Goal: Task Accomplishment & Management: Use online tool/utility

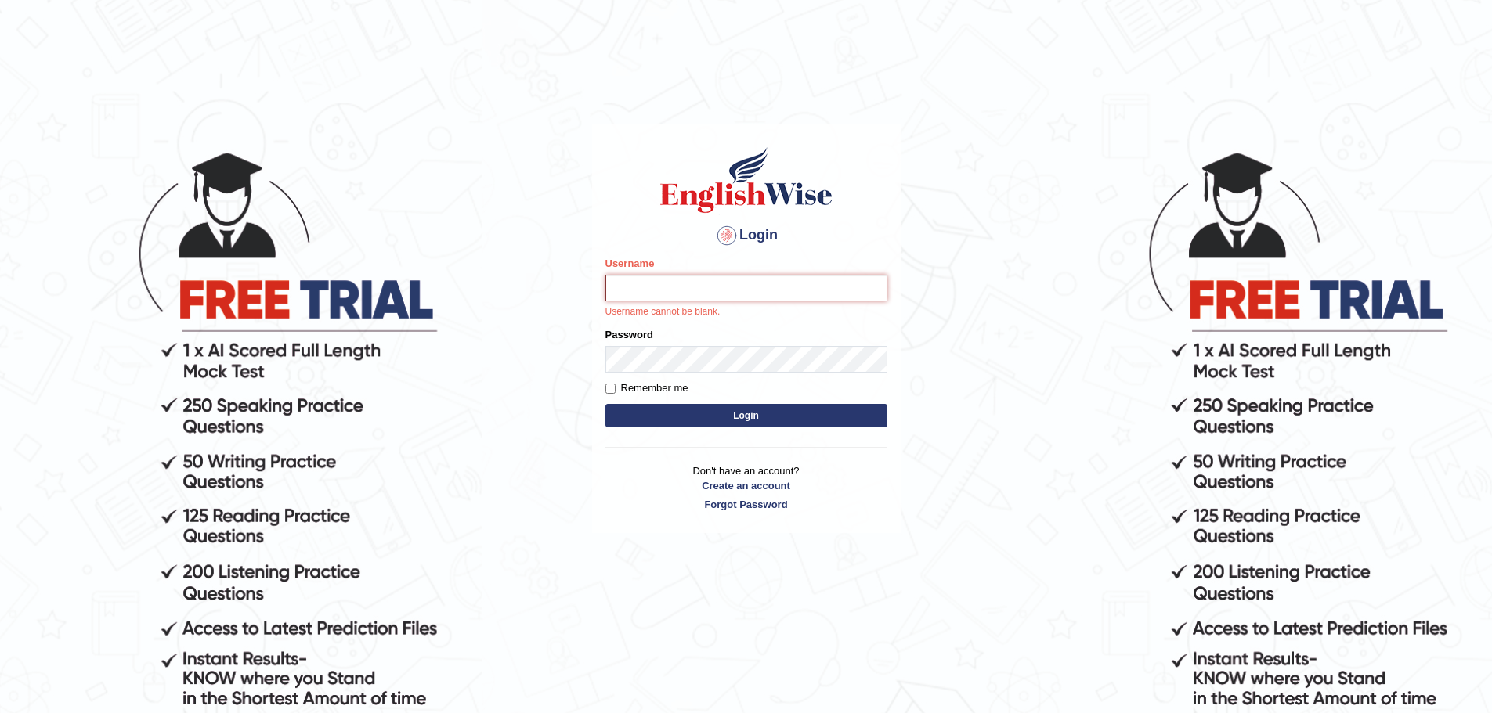
click at [698, 298] on input "Username" at bounding box center [746, 288] width 282 height 27
type input "dolma_mt"
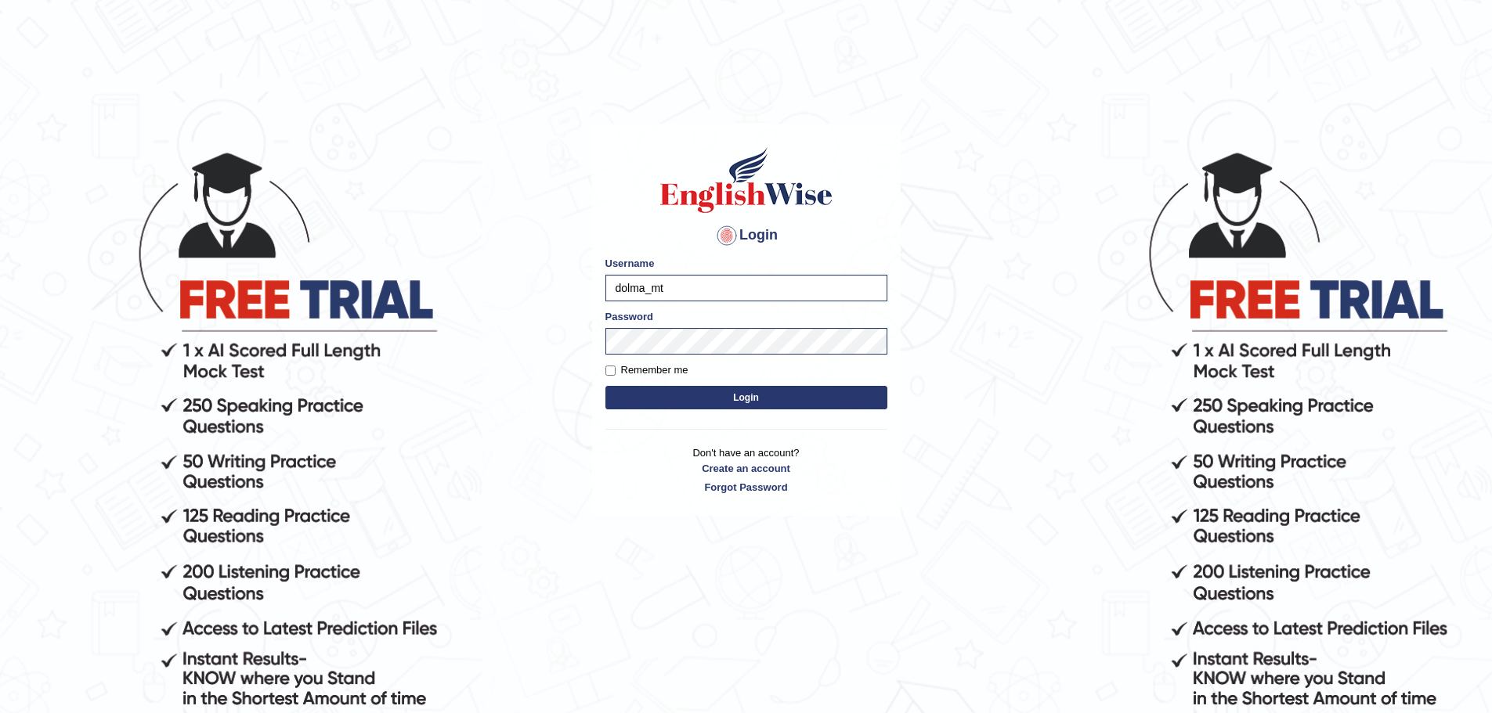
click at [759, 392] on button "Login" at bounding box center [746, 397] width 282 height 23
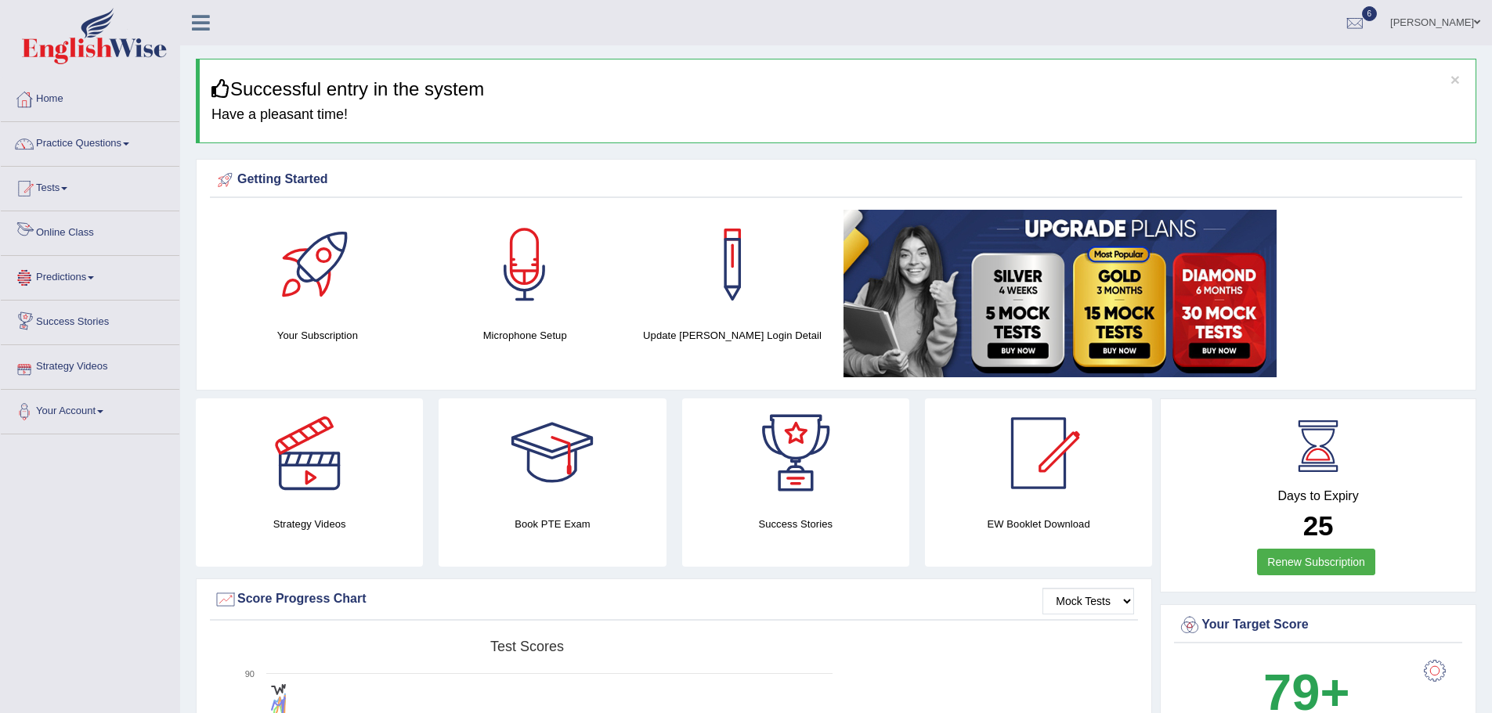
click at [68, 231] on link "Online Class" at bounding box center [90, 230] width 179 height 39
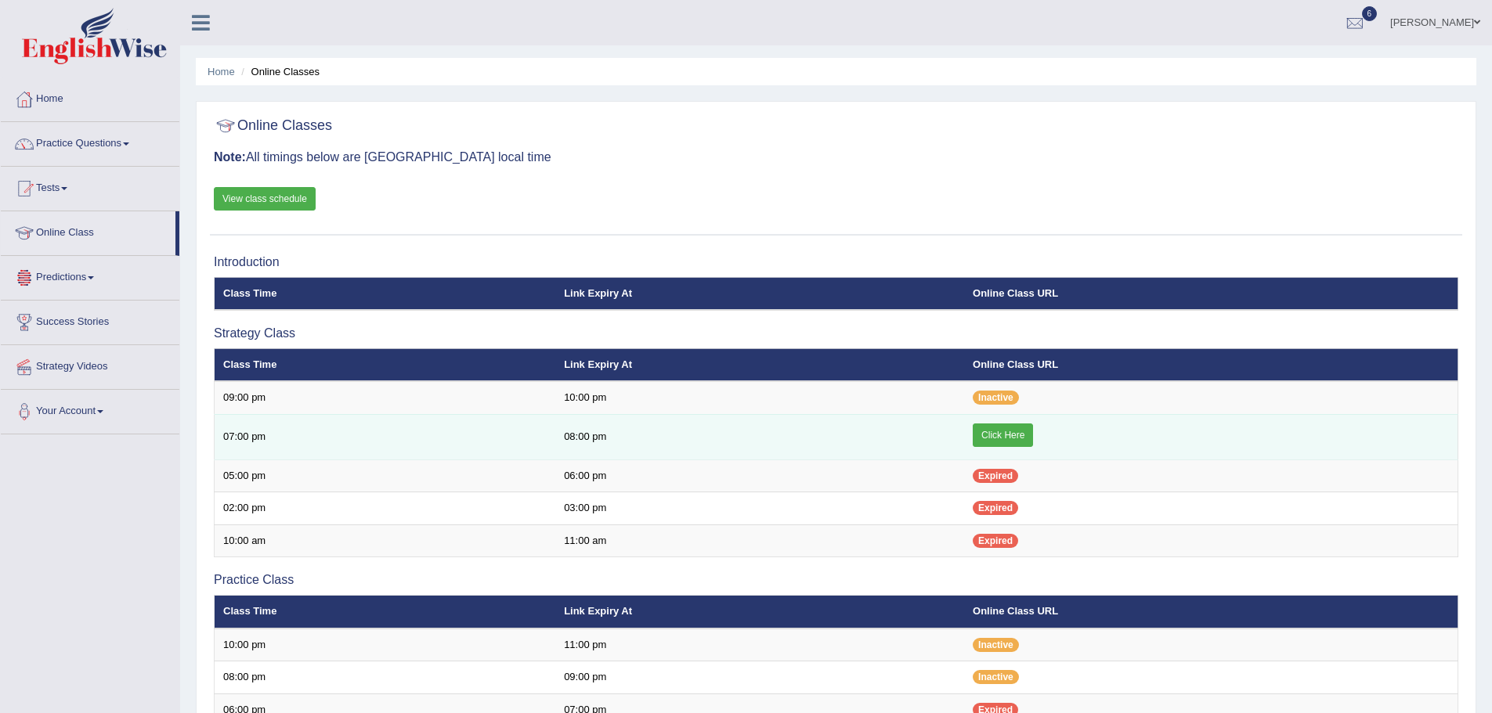
click at [1006, 436] on link "Click Here" at bounding box center [1003, 435] width 60 height 23
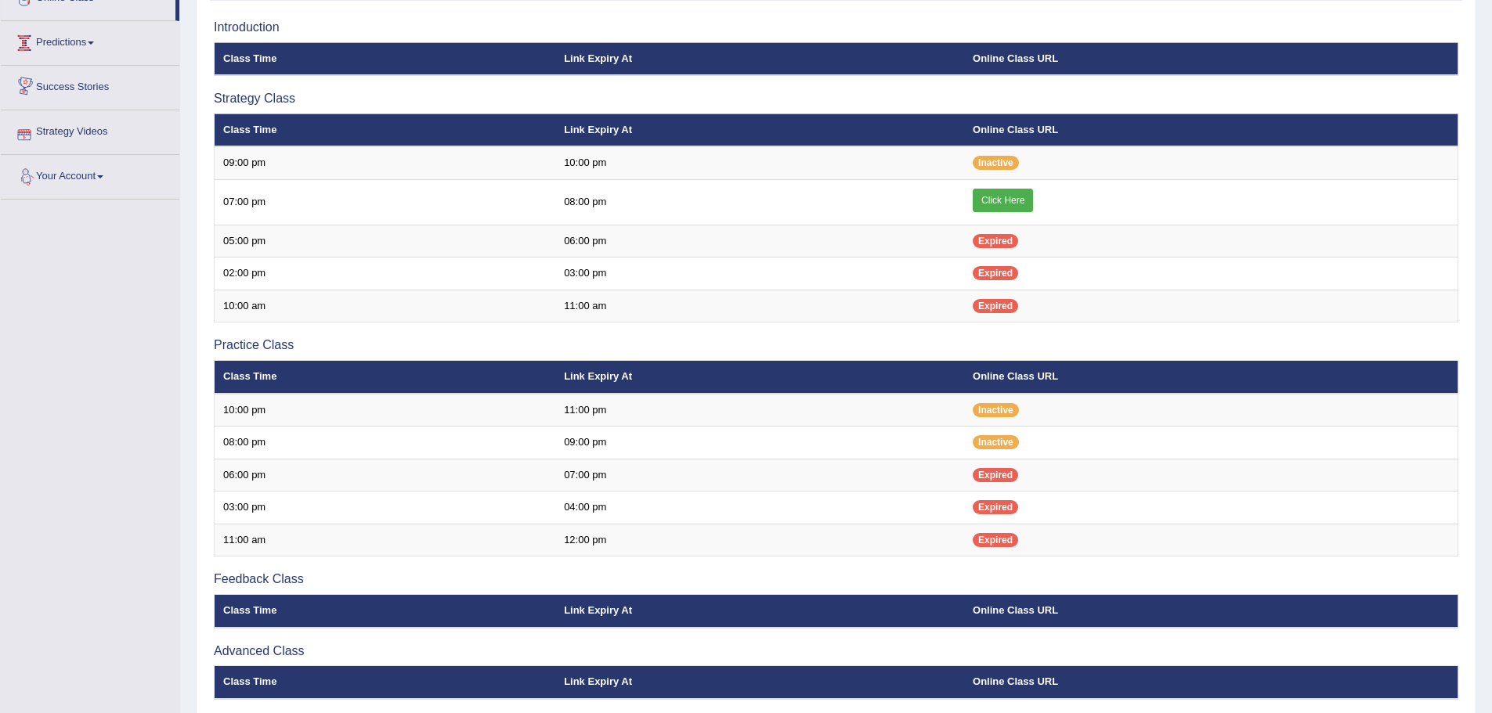
scroll to position [78, 0]
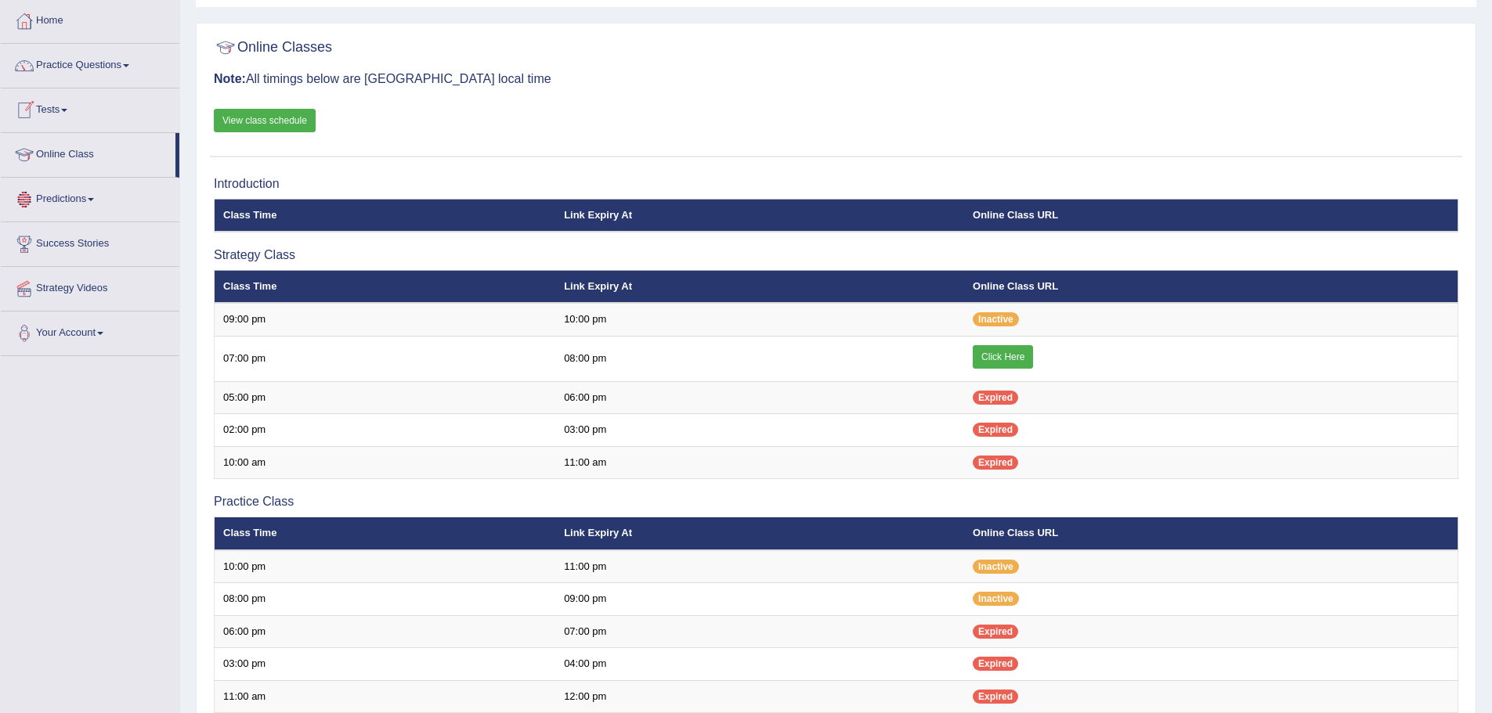
click at [73, 168] on link "Online Class" at bounding box center [88, 152] width 175 height 39
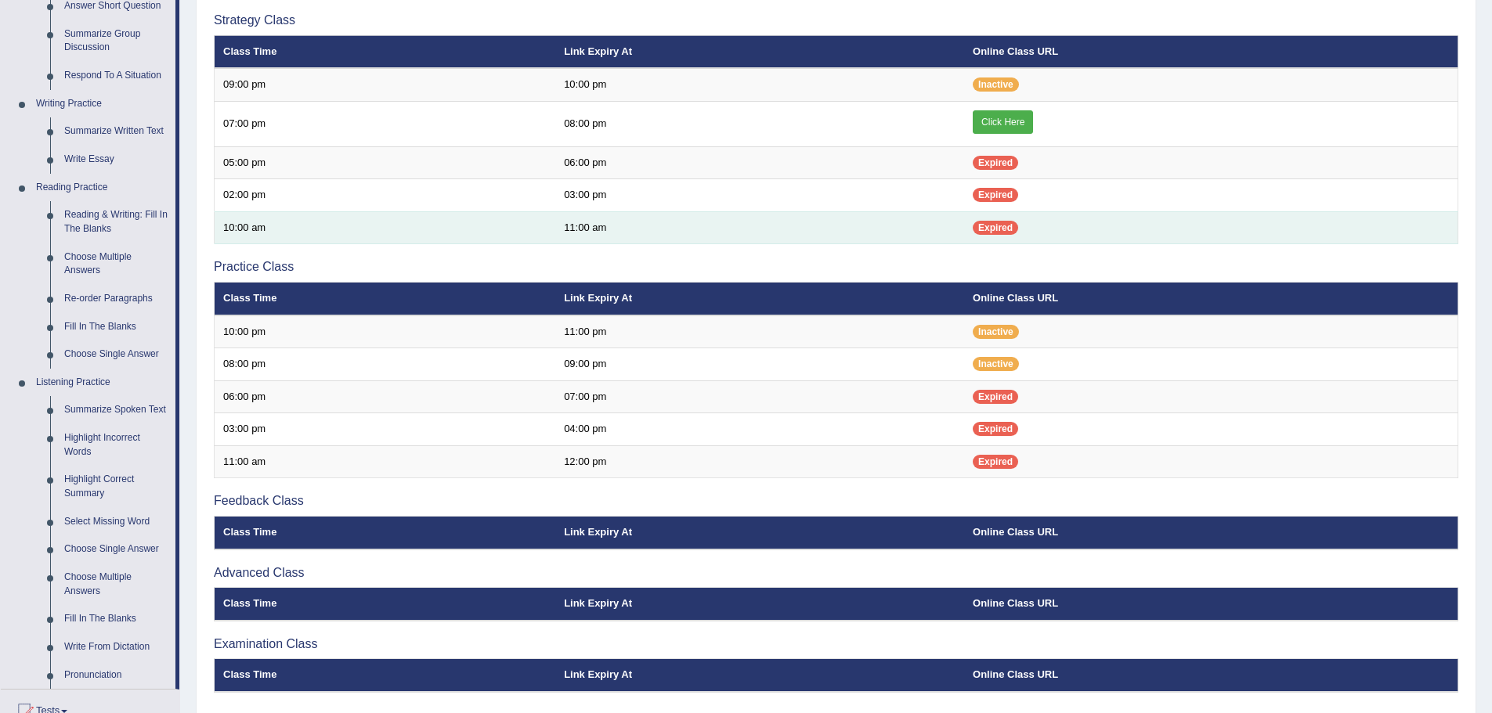
scroll to position [157, 0]
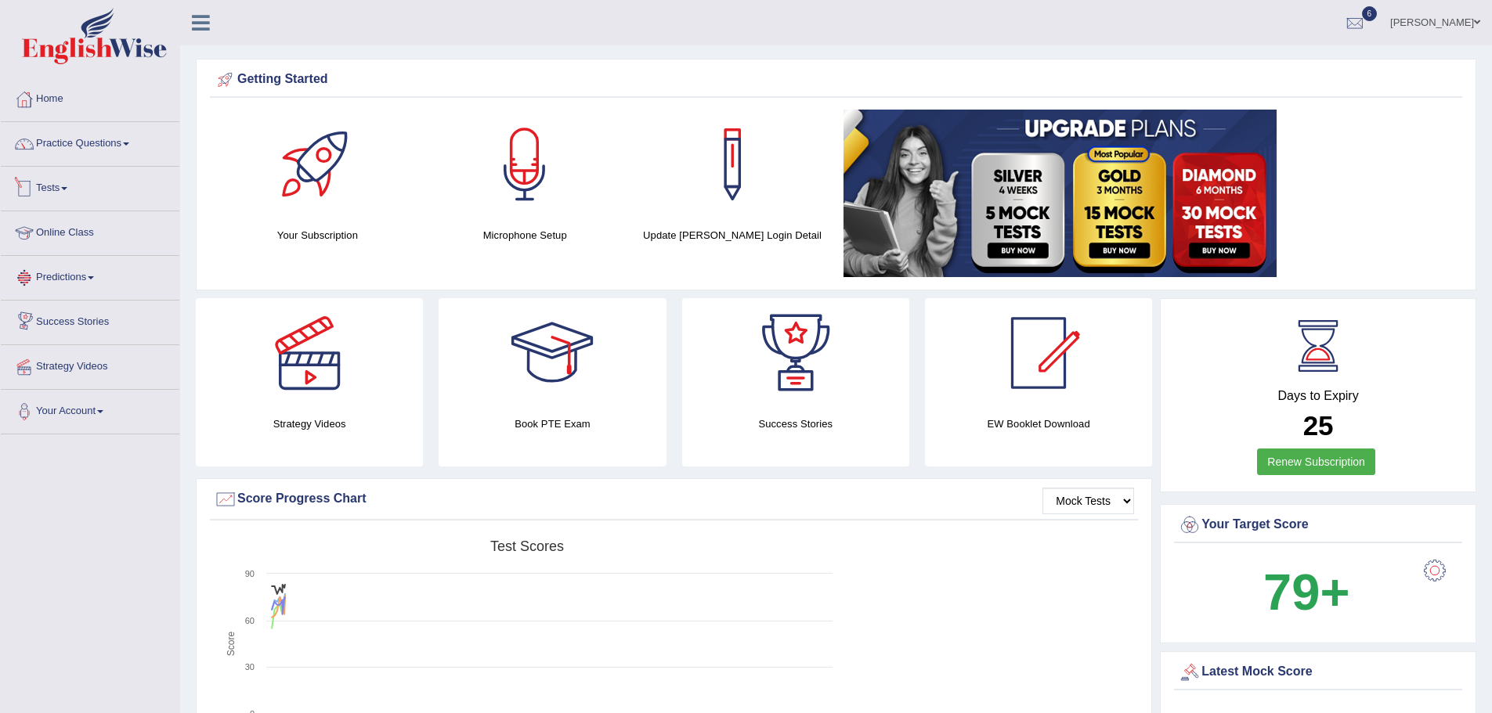
click at [63, 232] on link "Online Class" at bounding box center [90, 230] width 179 height 39
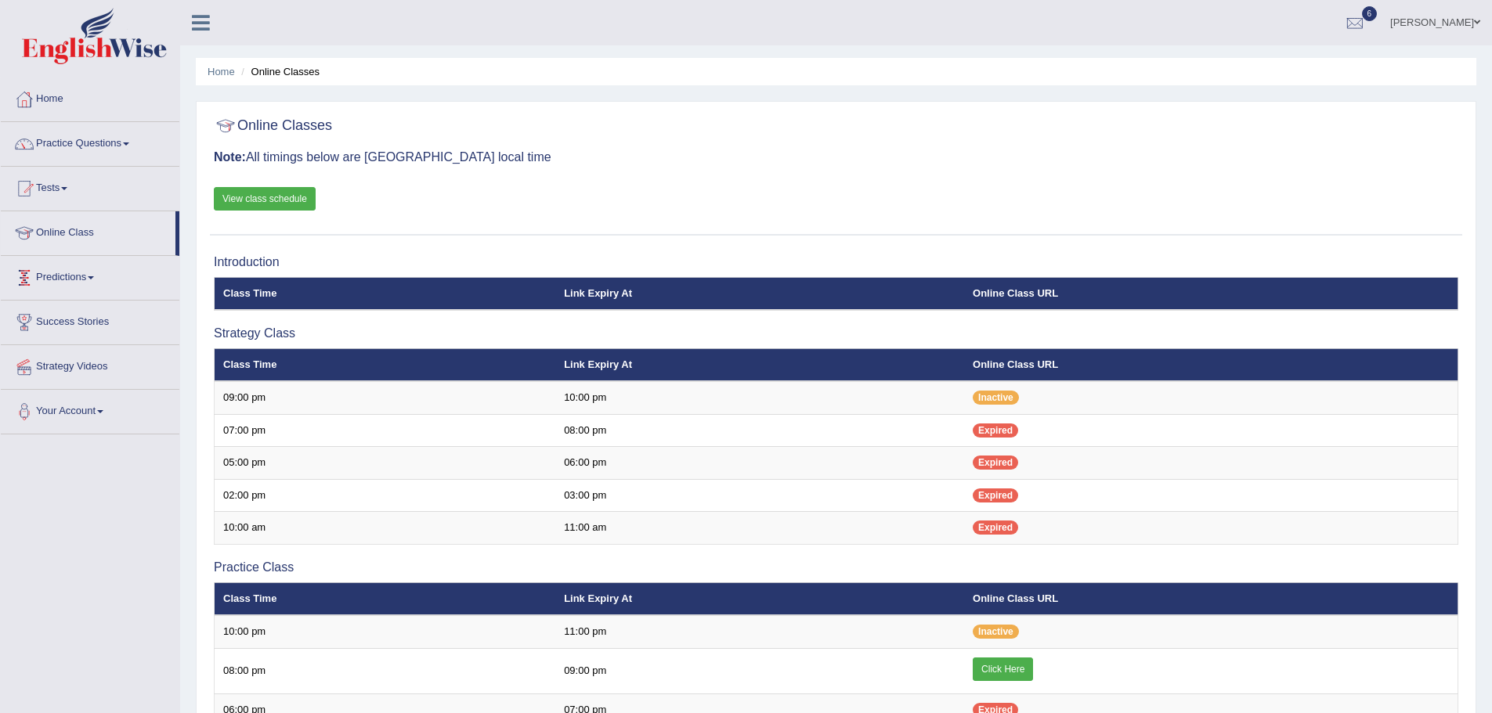
click at [276, 203] on link "View class schedule" at bounding box center [265, 198] width 102 height 23
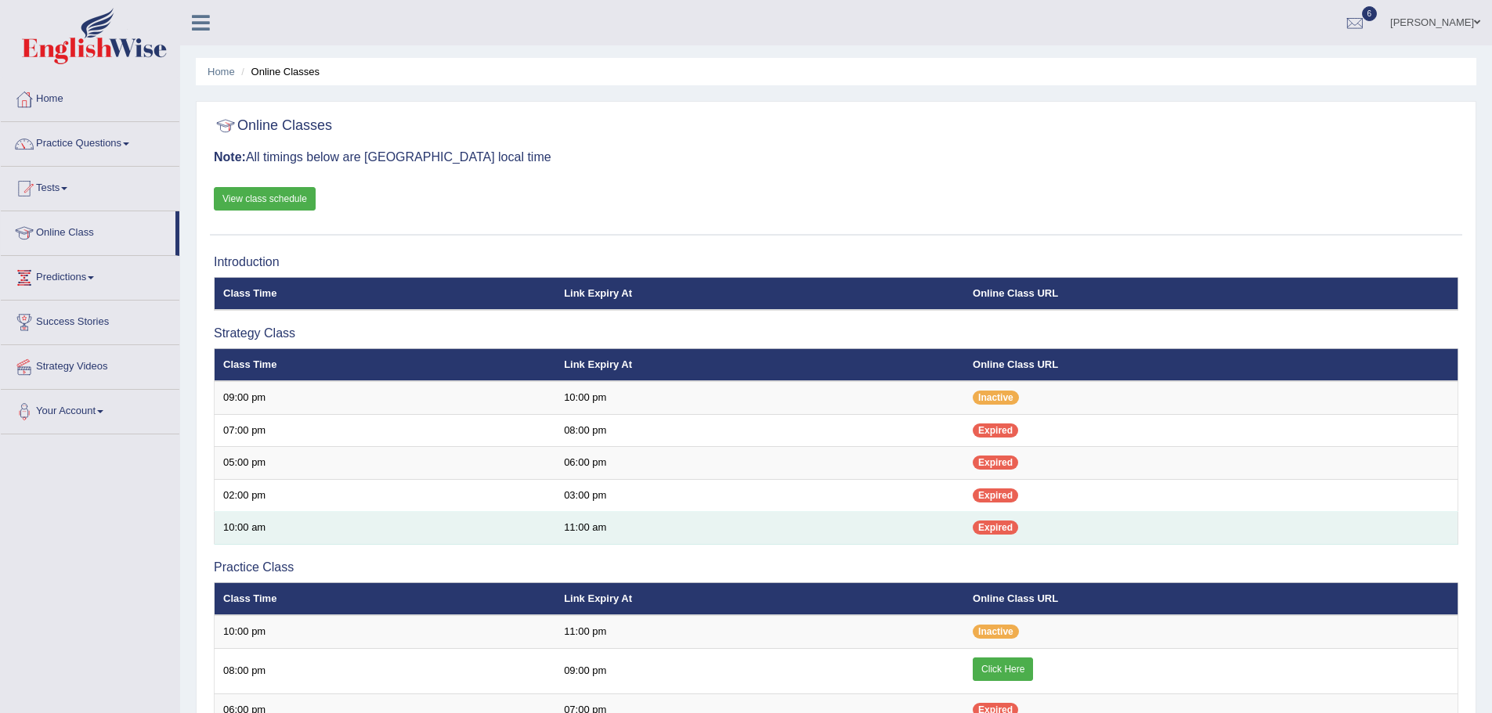
scroll to position [78, 0]
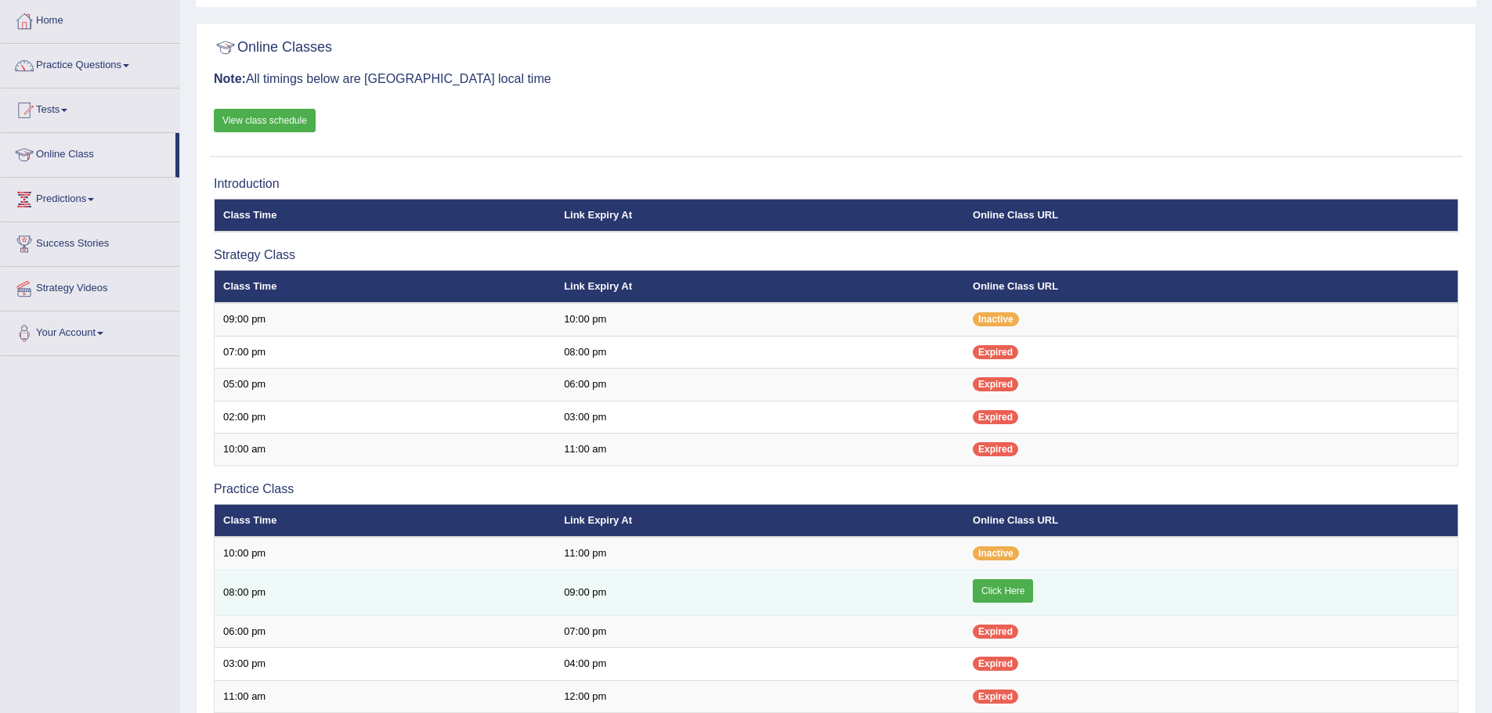
click at [999, 597] on link "Click Here" at bounding box center [1003, 590] width 60 height 23
